Goal: Check status: Check status

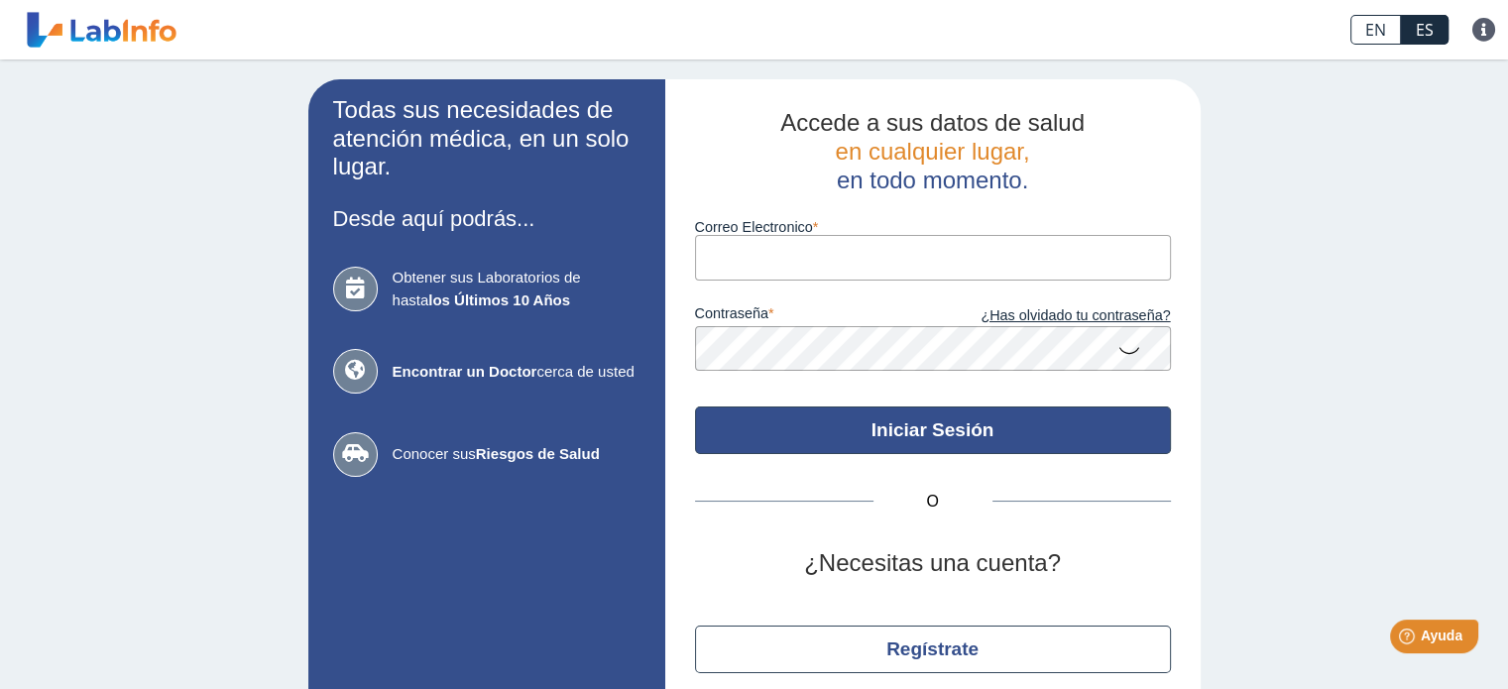
type input "[EMAIL_ADDRESS][DOMAIN_NAME]"
click at [867, 436] on button "Iniciar Sesión" at bounding box center [933, 431] width 476 height 48
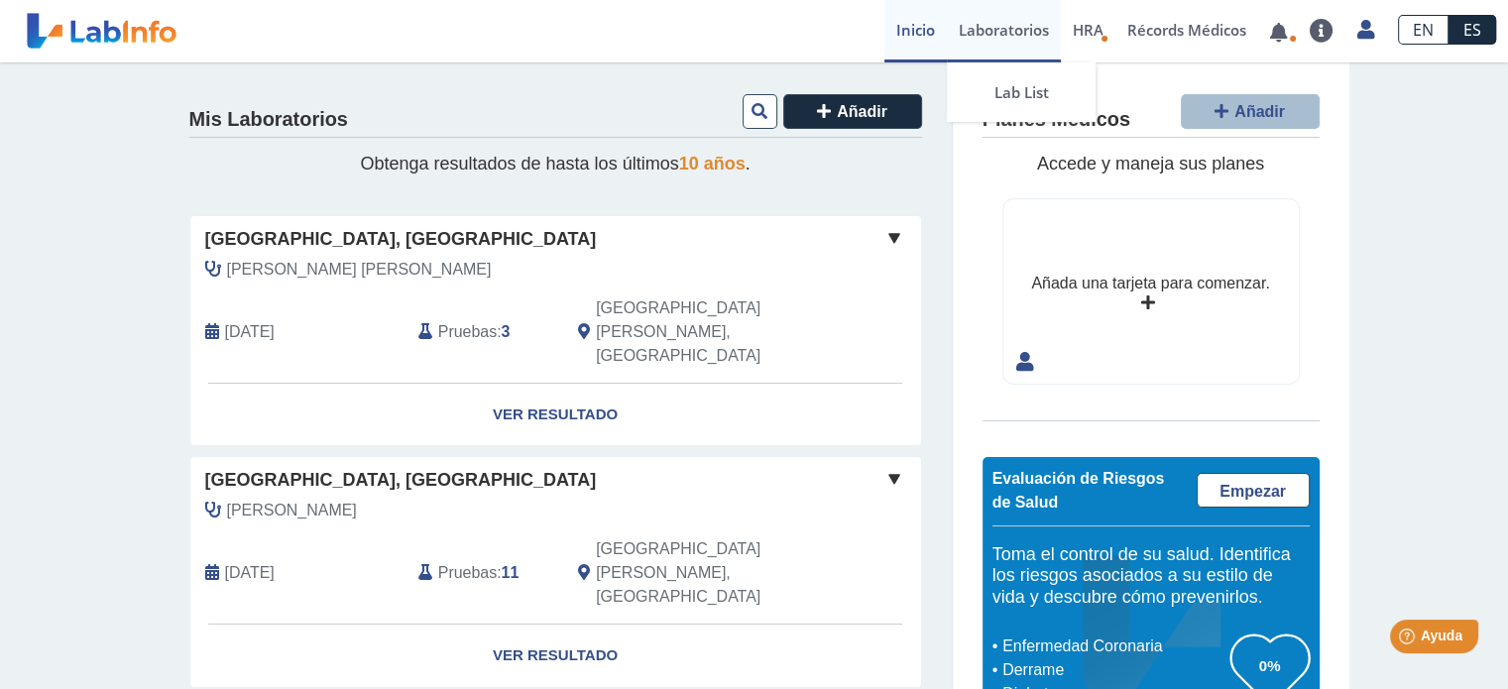
click at [992, 28] on link "Laboratorios" at bounding box center [1004, 31] width 114 height 62
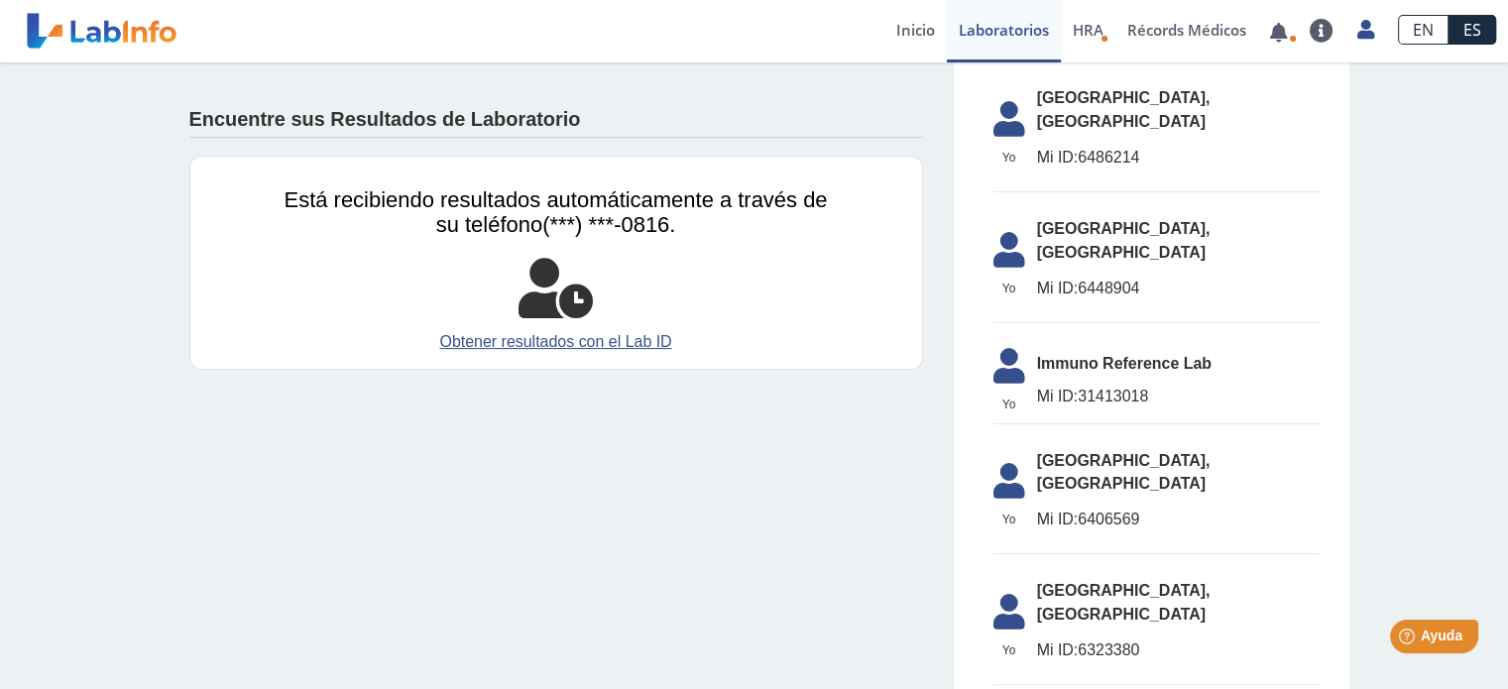
scroll to position [432, 0]
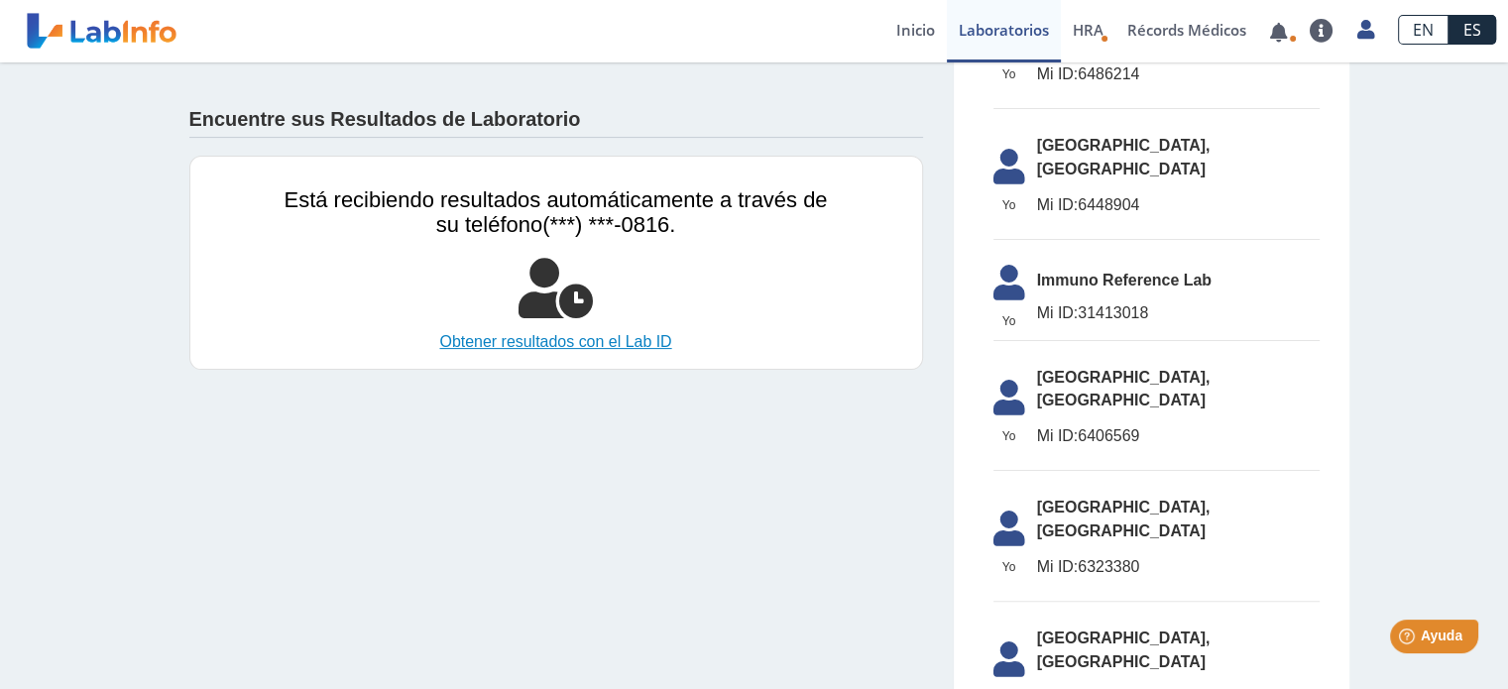
click at [529, 337] on link "Obtener resultados con el Lab ID" at bounding box center [556, 342] width 543 height 24
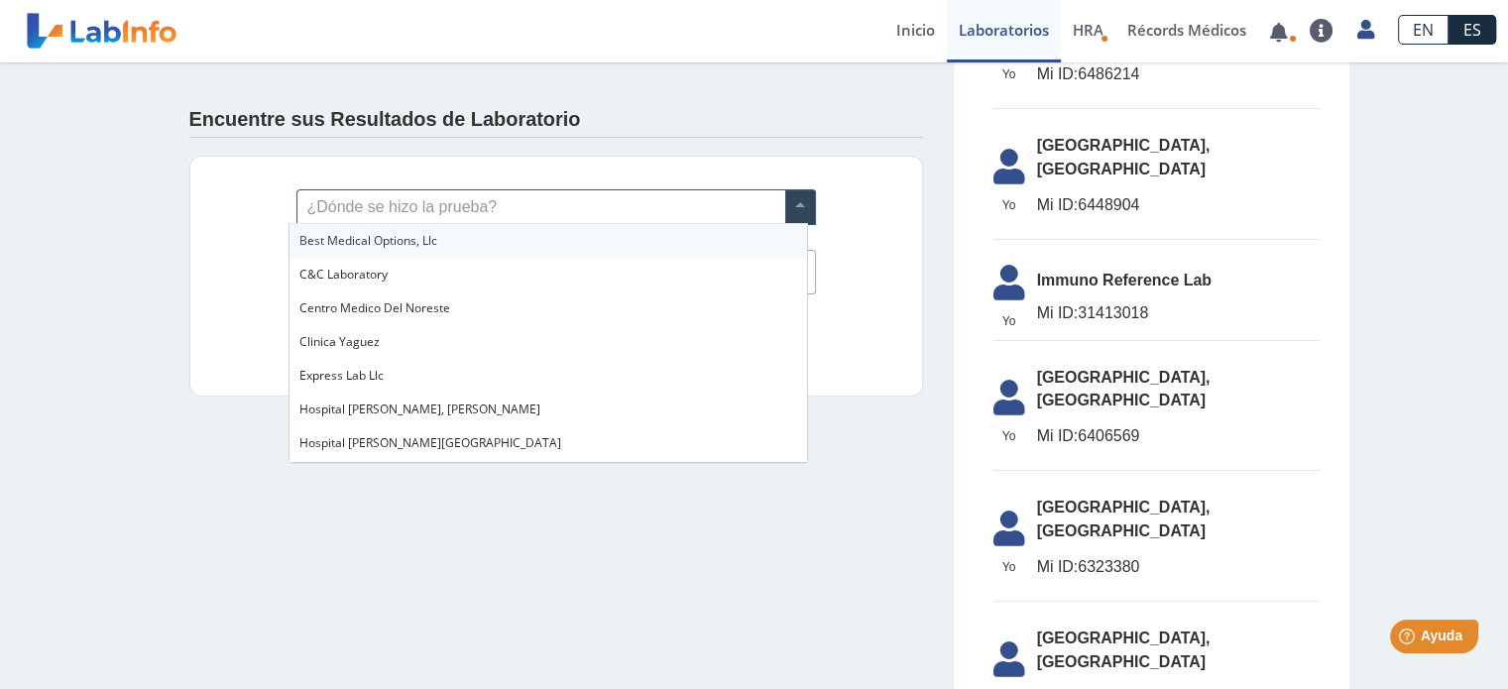
click at [791, 212] on span at bounding box center [800, 207] width 30 height 34
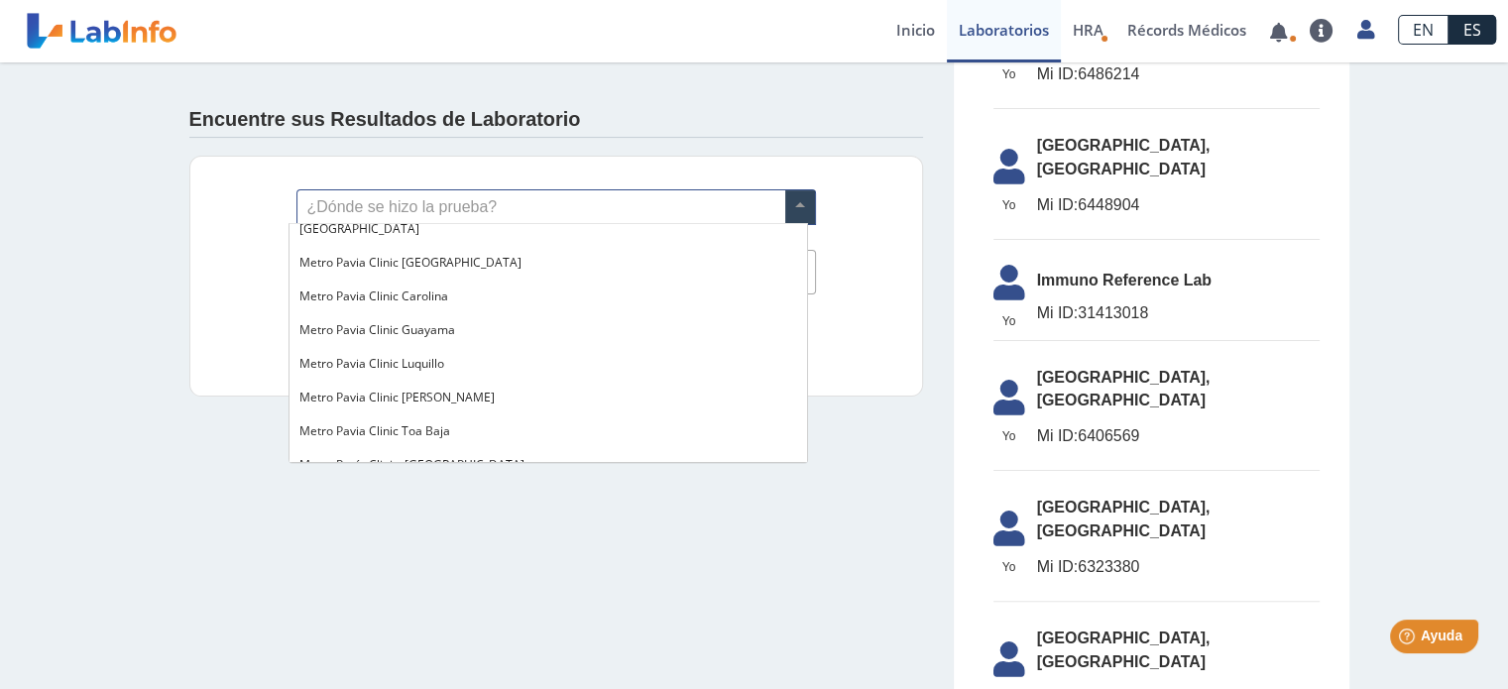
scroll to position [1442, 0]
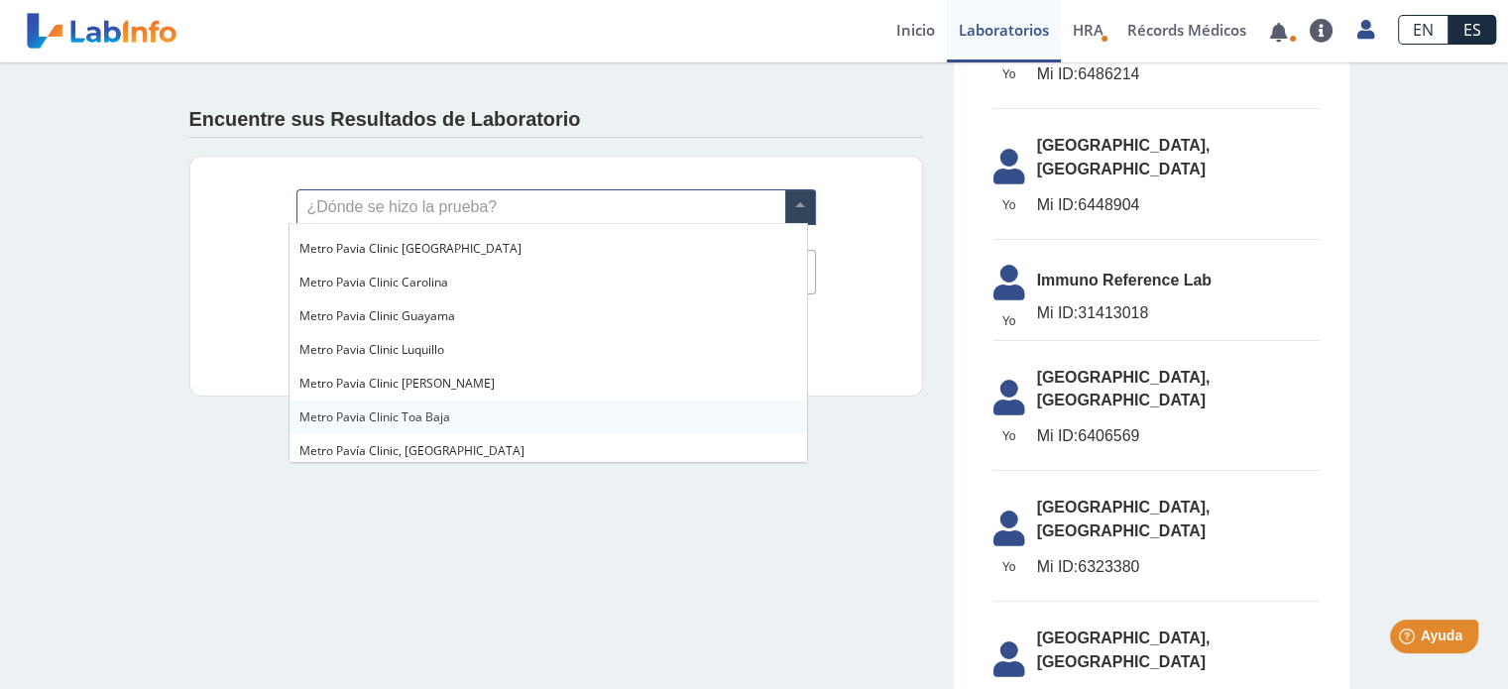
click at [478, 408] on div "Metro Pavia Clinic Toa Baja" at bounding box center [549, 418] width 518 height 34
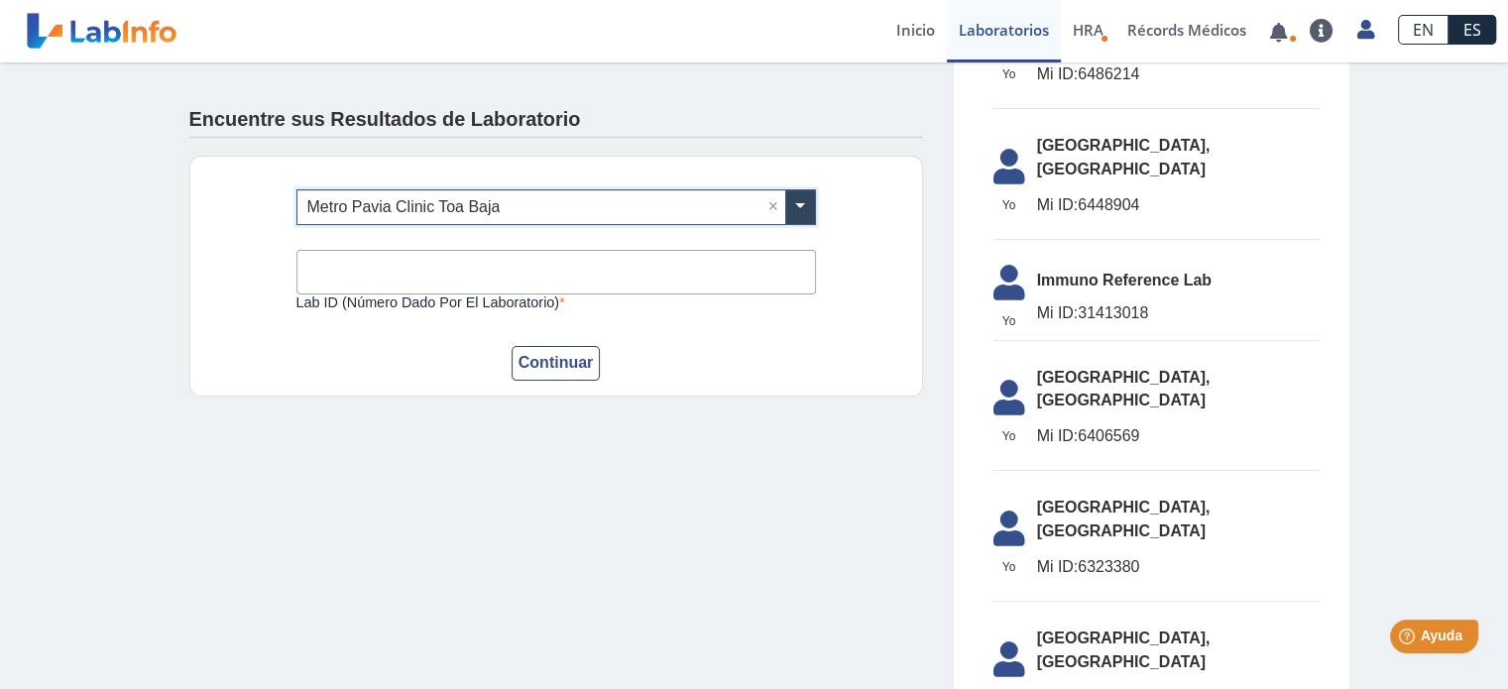
click at [379, 264] on input "Lab ID (número dado por el laboratorio)" at bounding box center [556, 272] width 520 height 45
type input "106595"
click at [529, 370] on button "Continuar" at bounding box center [556, 363] width 89 height 35
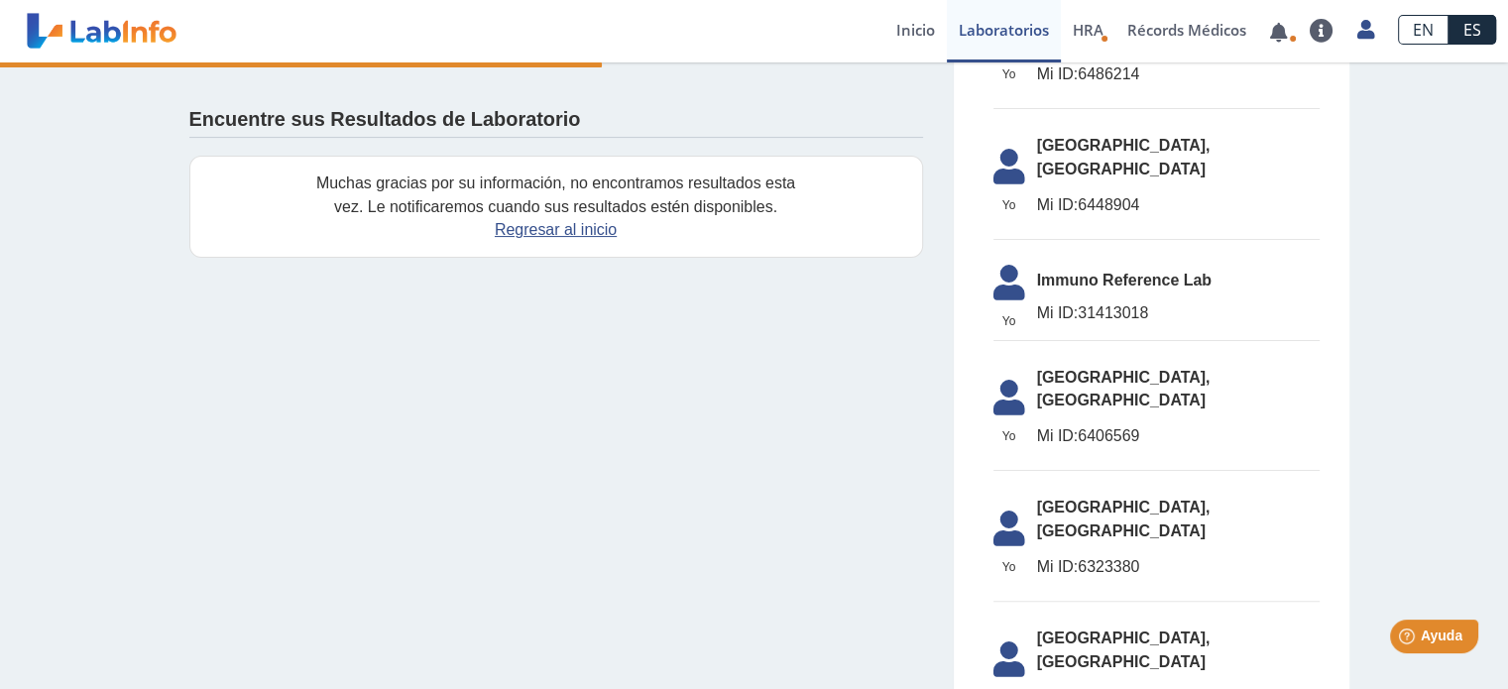
scroll to position [583, 0]
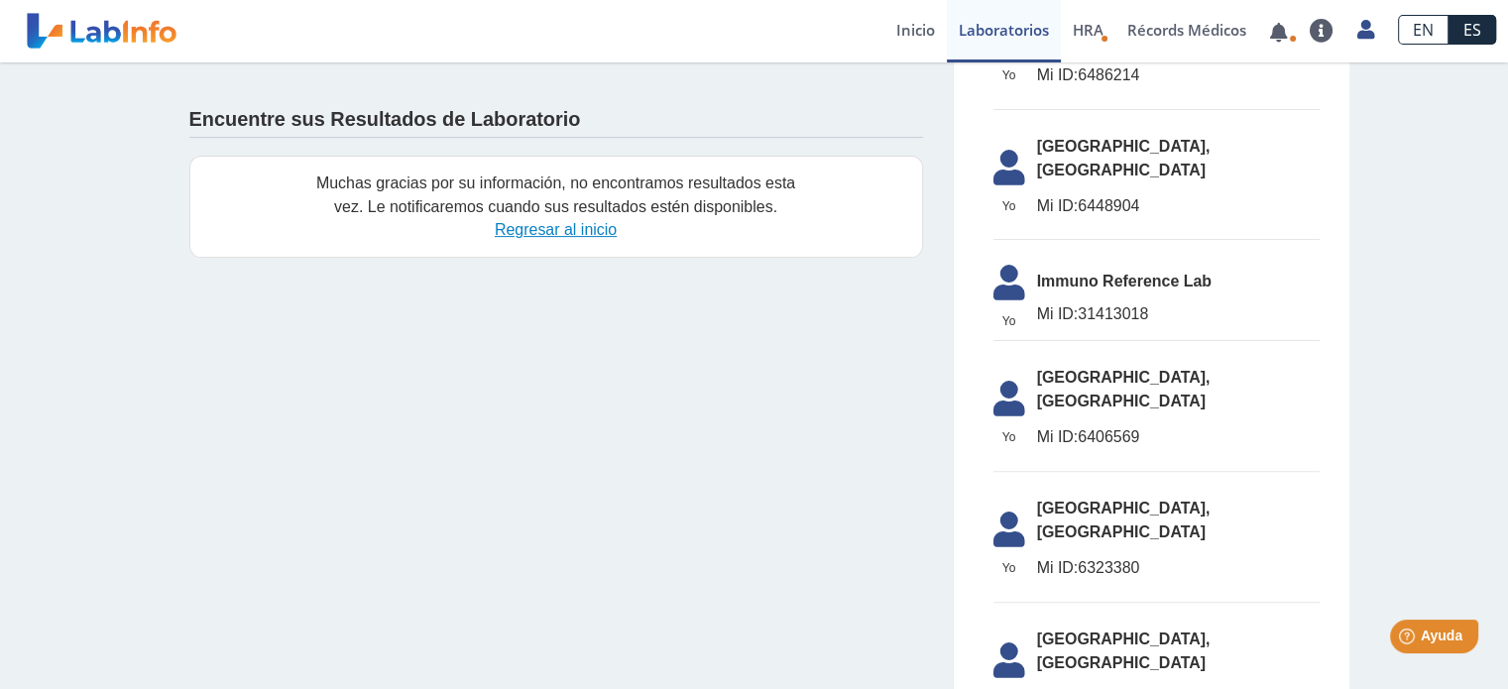
click at [529, 233] on link "Regresar al inicio" at bounding box center [556, 229] width 122 height 17
